Goal: Information Seeking & Learning: Learn about a topic

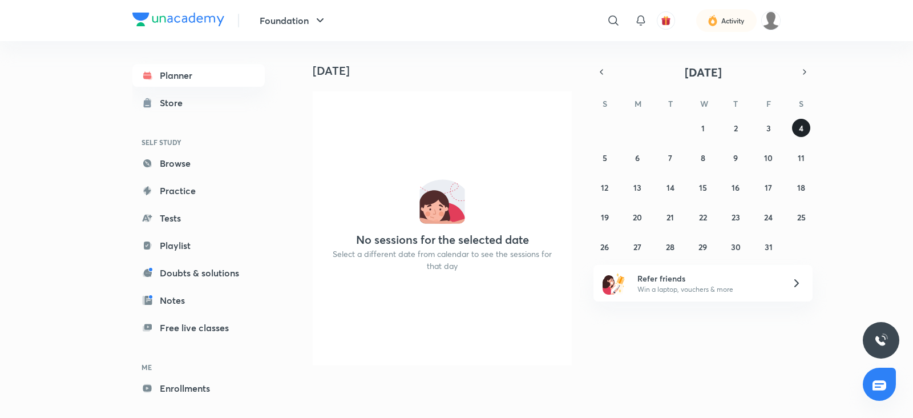
click at [806, 130] on button "4" at bounding box center [801, 128] width 18 height 18
click at [319, 18] on icon "button" at bounding box center [320, 21] width 14 height 14
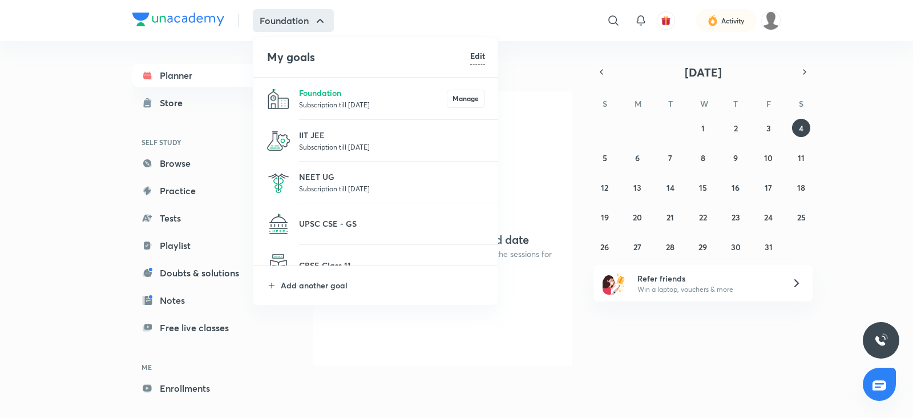
click at [323, 143] on p "Subscription till [DATE]" at bounding box center [392, 146] width 186 height 11
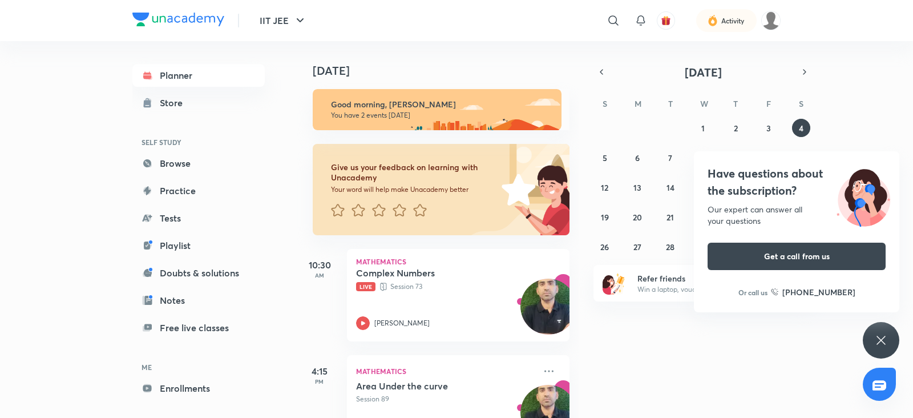
scroll to position [50, 0]
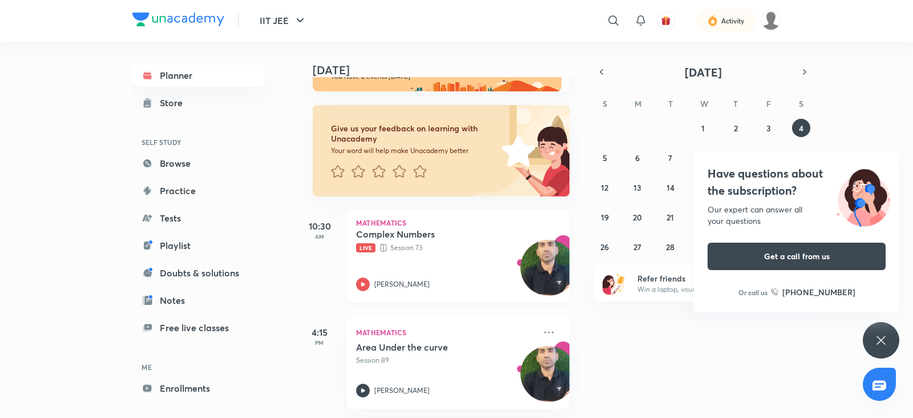
click at [361, 277] on icon at bounding box center [363, 284] width 14 height 14
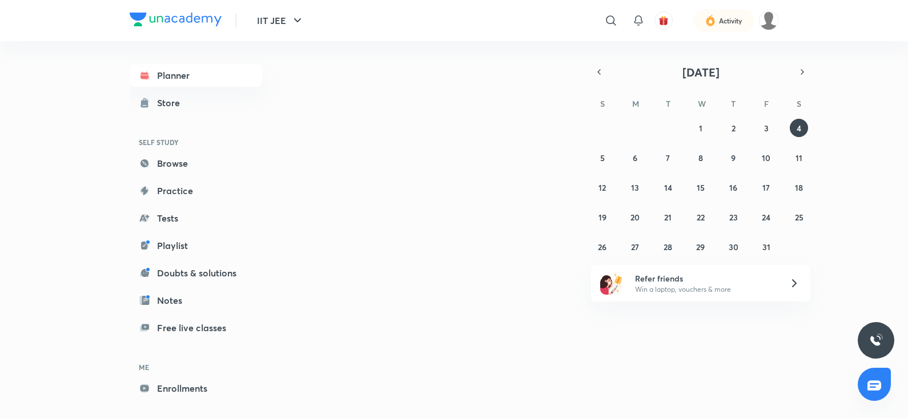
click at [188, 30] on div "IIT JEE ​ Activity" at bounding box center [454, 20] width 649 height 41
click at [277, 24] on button "IIT JEE" at bounding box center [283, 20] width 61 height 23
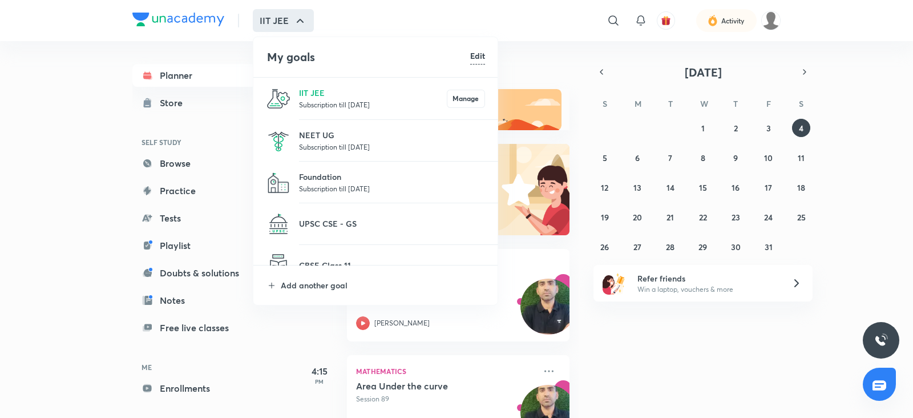
click at [334, 127] on li "NEET UG Subscription till 24 Apr 2026" at bounding box center [375, 141] width 245 height 42
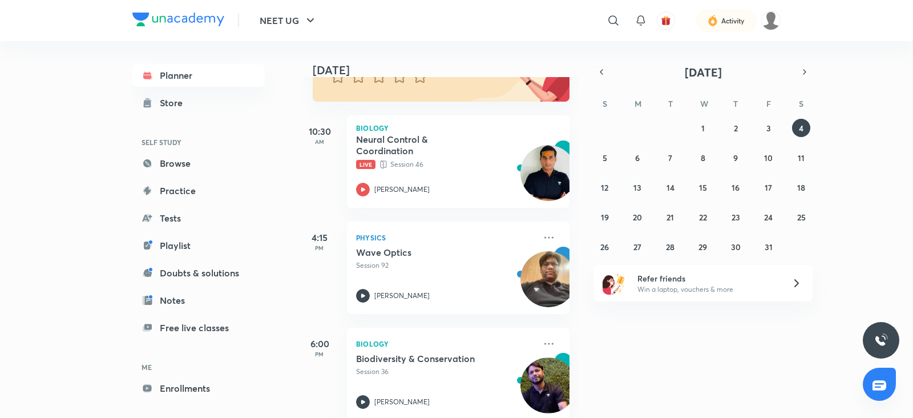
scroll to position [156, 0]
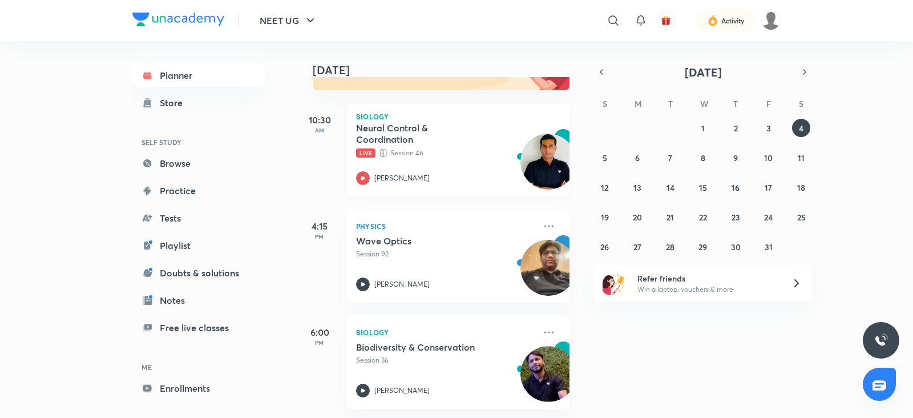
click at [357, 171] on icon at bounding box center [363, 178] width 14 height 14
